Goal: Task Accomplishment & Management: Manage account settings

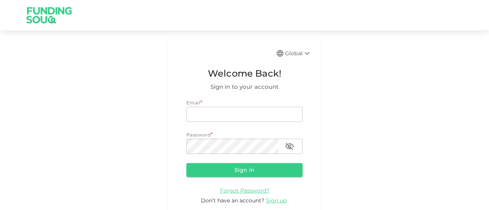
type input "guidahmed@gmail.com"
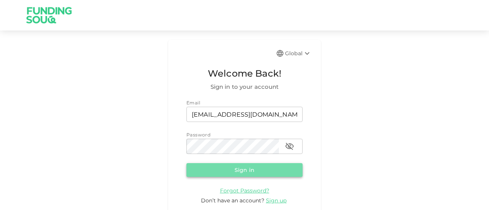
drag, startPoint x: 0, startPoint y: 0, endPoint x: 254, endPoint y: 167, distance: 304.4
click at [254, 167] on button "Sign in" at bounding box center [244, 170] width 116 height 14
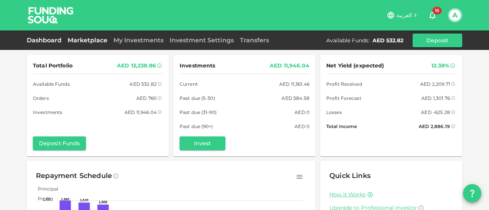
click at [96, 41] on link "Marketplace" at bounding box center [88, 40] width 46 height 7
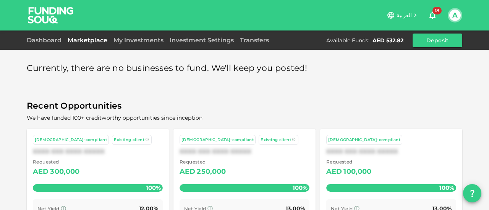
click at [47, 44] on div "Dashboard" at bounding box center [46, 40] width 38 height 9
click at [40, 38] on link "Dashboard" at bounding box center [46, 40] width 38 height 7
